Goal: Information Seeking & Learning: Learn about a topic

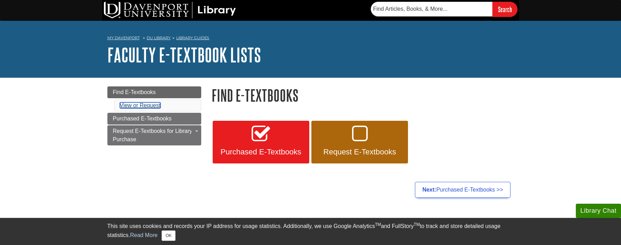
click at [134, 106] on link "View or Request" at bounding box center [140, 106] width 41 height 6
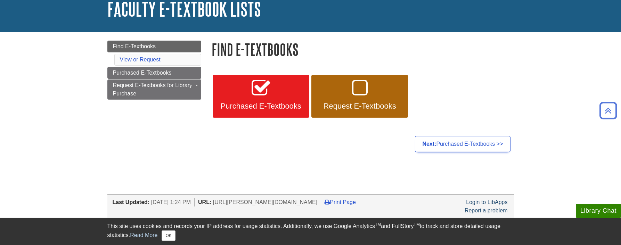
scroll to position [39, 0]
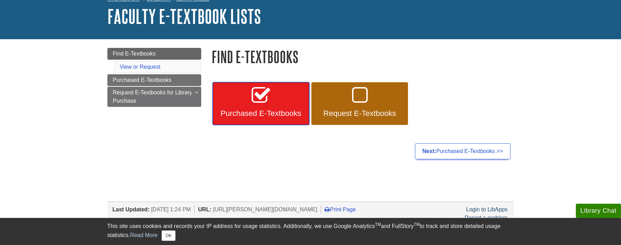
click at [270, 108] on link "Purchased E-Textbooks" at bounding box center [261, 103] width 97 height 43
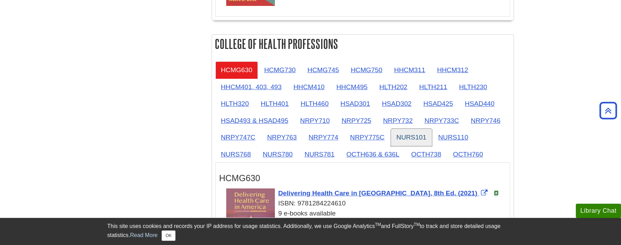
scroll to position [616, 0]
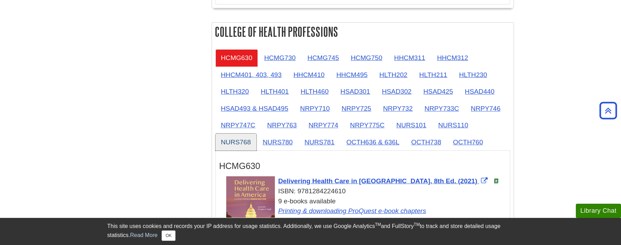
click at [239, 140] on link "NURS768" at bounding box center [236, 142] width 41 height 17
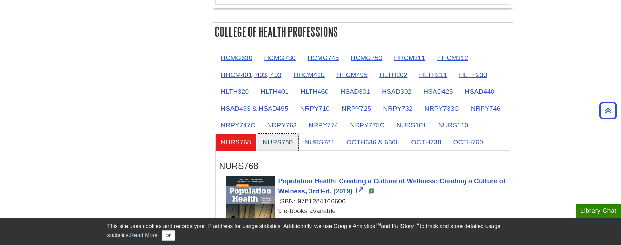
click at [276, 142] on link "NURS780" at bounding box center [277, 142] width 41 height 17
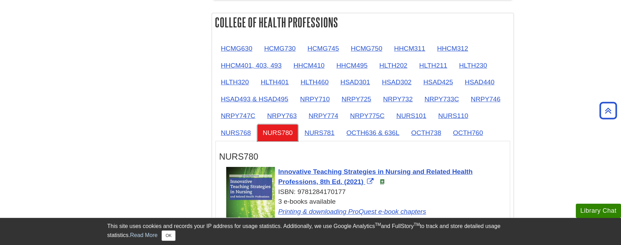
scroll to position [614, 0]
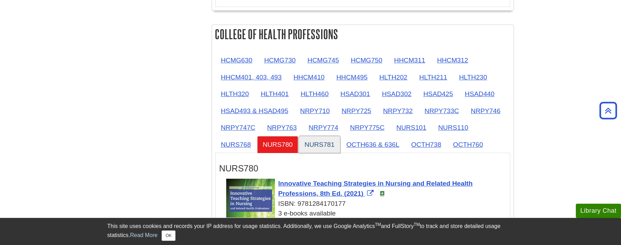
click at [321, 145] on link "NURS781" at bounding box center [319, 144] width 41 height 17
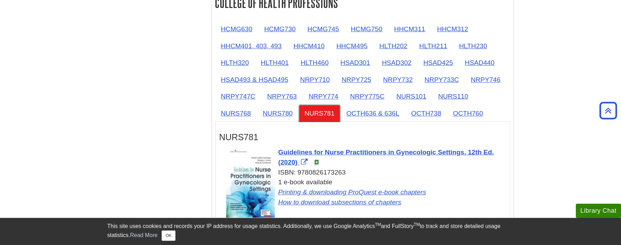
scroll to position [650, 0]
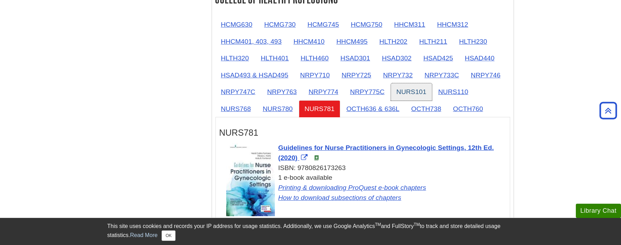
click at [406, 94] on link "NURS101" at bounding box center [411, 91] width 41 height 17
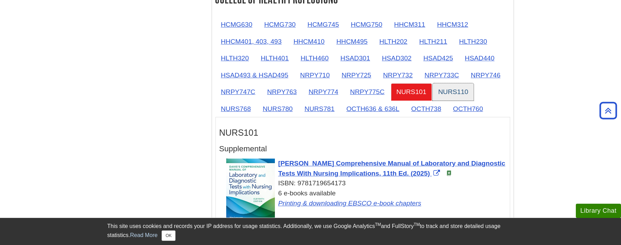
click at [455, 91] on link "NURS110" at bounding box center [453, 91] width 41 height 17
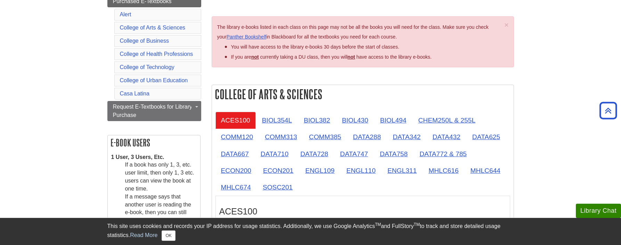
scroll to position [0, 0]
